Goal: Information Seeking & Learning: Learn about a topic

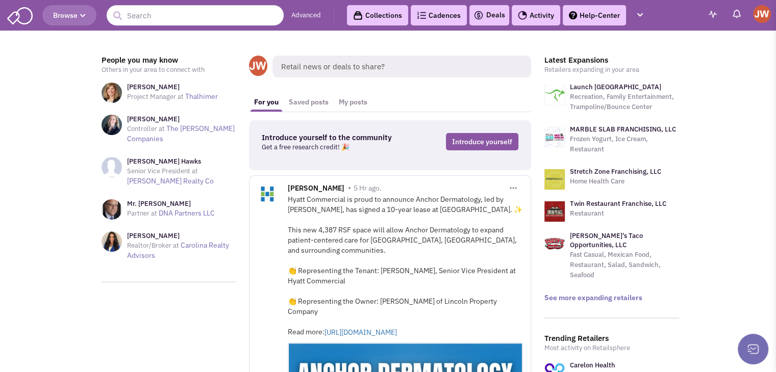
click at [79, 17] on span "Browse" at bounding box center [69, 15] width 33 height 9
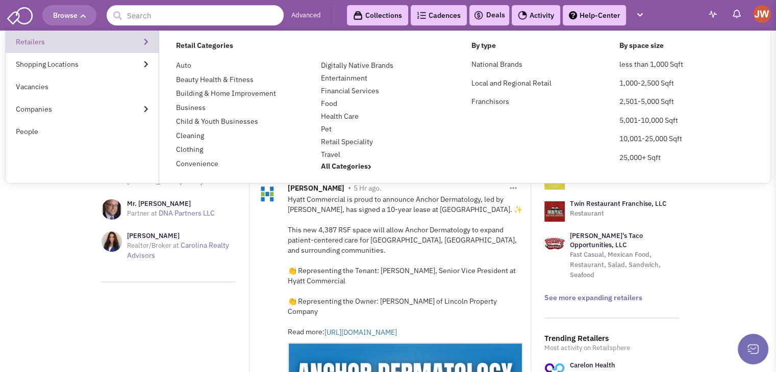
click at [87, 46] on link "Retailers" at bounding box center [82, 42] width 153 height 22
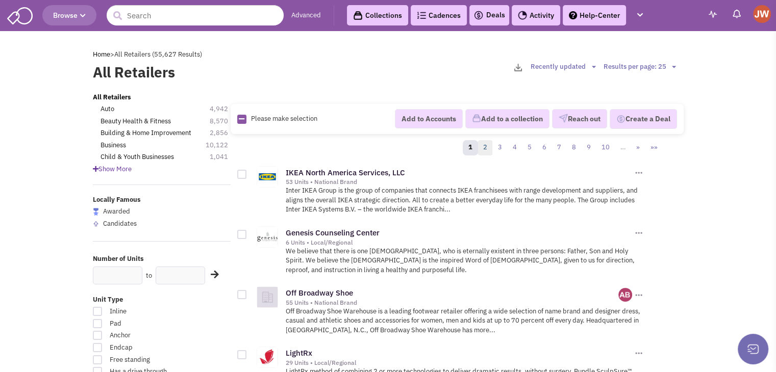
click at [487, 145] on link "2" at bounding box center [485, 147] width 15 height 15
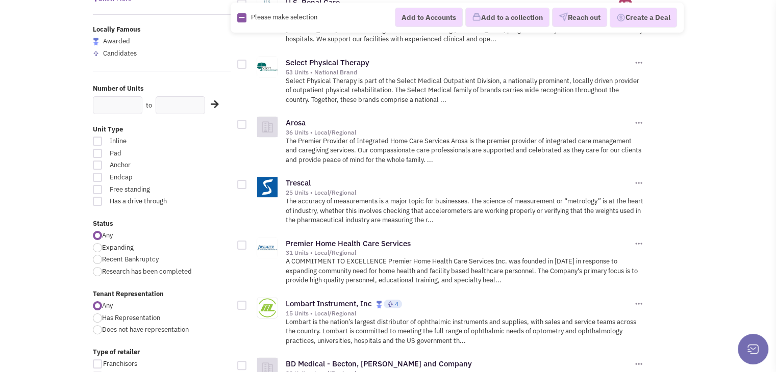
scroll to position [153, 0]
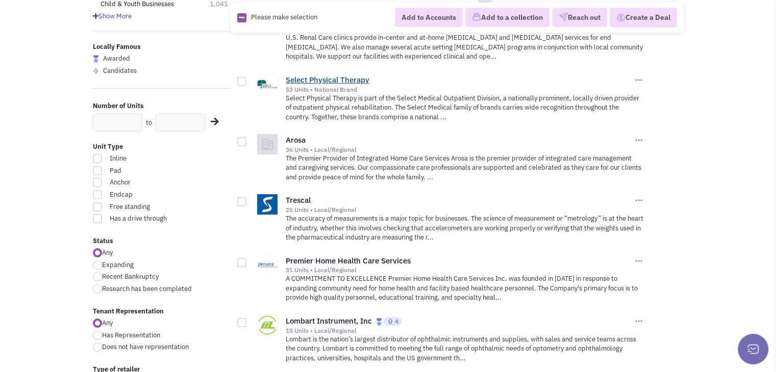
click at [350, 79] on link "Select Physical Therapy" at bounding box center [328, 80] width 84 height 10
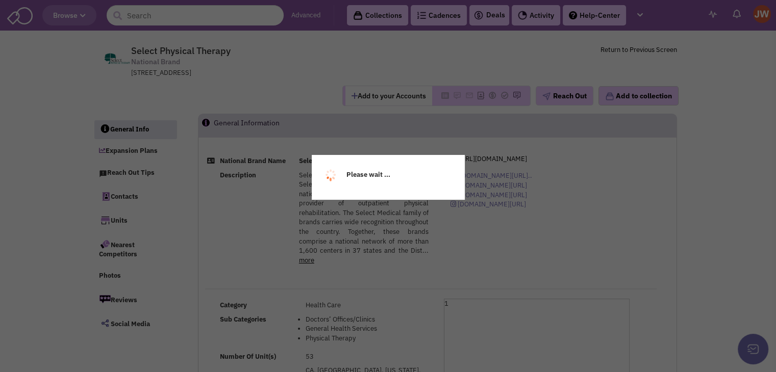
select select
